Goal: Navigation & Orientation: Find specific page/section

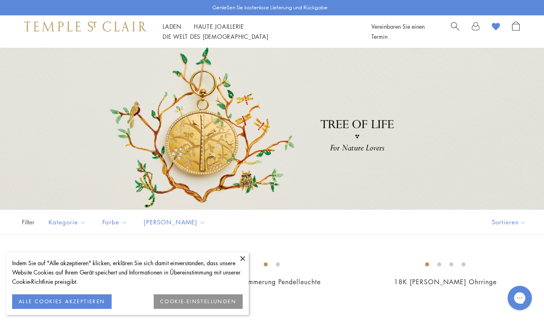
click at [242, 261] on button at bounding box center [243, 258] width 12 height 12
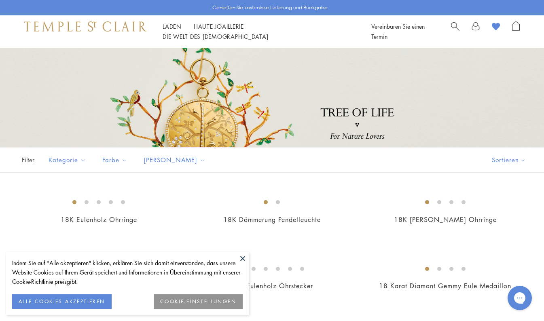
scroll to position [121, 0]
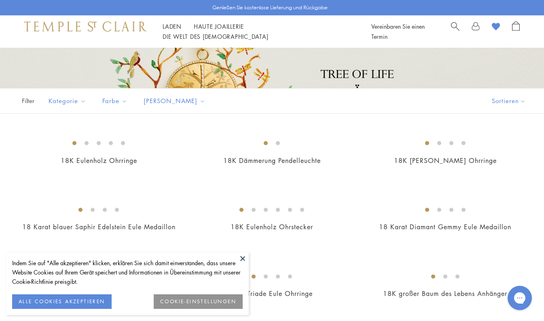
click at [242, 259] on button at bounding box center [243, 258] width 12 height 12
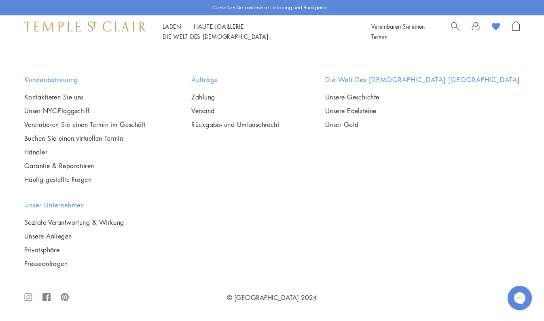
scroll to position [4572, 0]
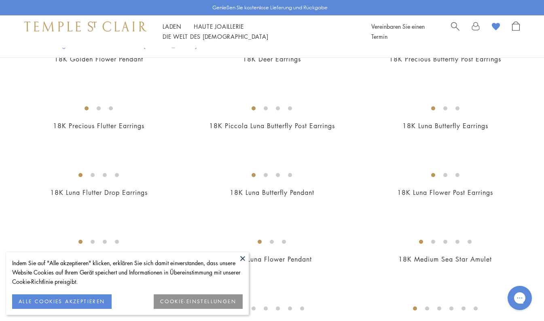
scroll to position [1052, 0]
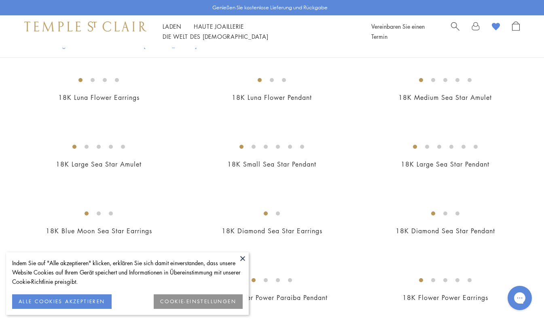
click at [244, 258] on button at bounding box center [243, 258] width 12 height 12
click at [242, 257] on button at bounding box center [243, 258] width 12 height 12
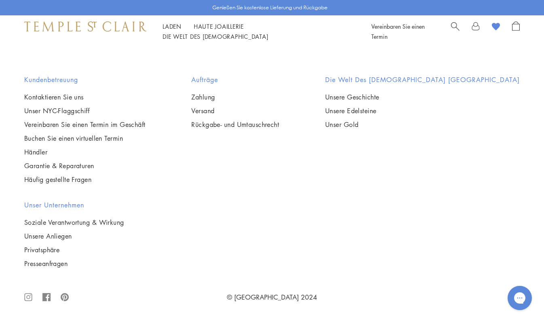
scroll to position [3803, 0]
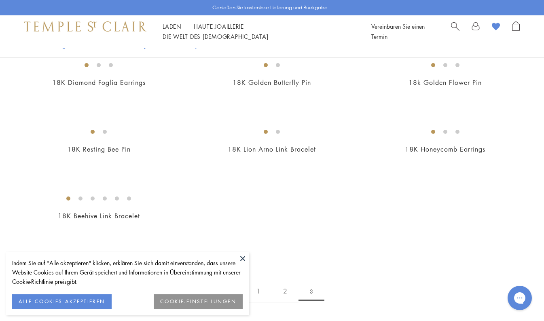
scroll to position [890, 0]
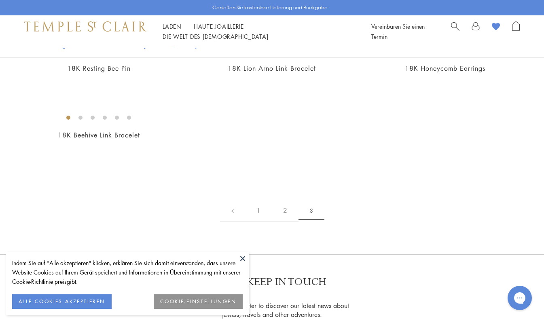
click at [242, 258] on button at bounding box center [243, 258] width 12 height 12
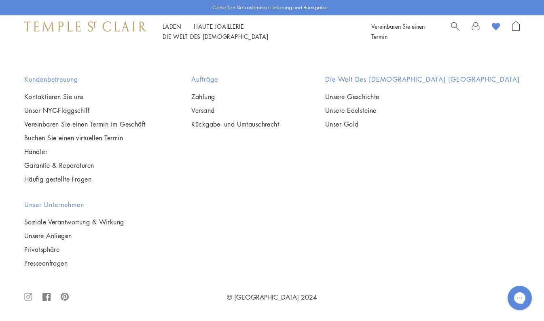
scroll to position [2508, 0]
